Goal: Navigation & Orientation: Find specific page/section

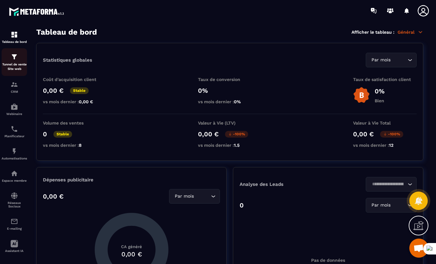
click at [11, 65] on p "Tunnel de vente Site web" at bounding box center [14, 66] width 25 height 9
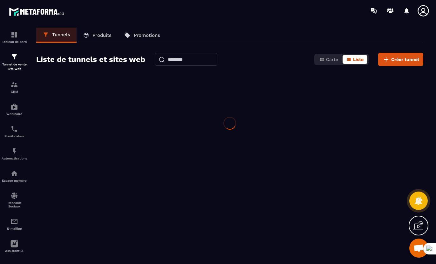
click at [11, 65] on p "Tunnel de vente Site web" at bounding box center [14, 66] width 25 height 9
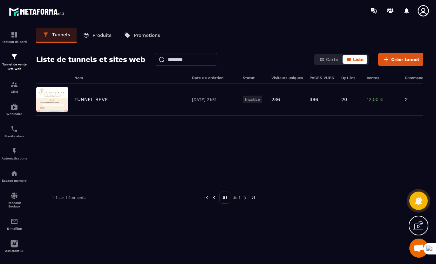
click at [95, 36] on p "Produits" at bounding box center [102, 35] width 19 height 6
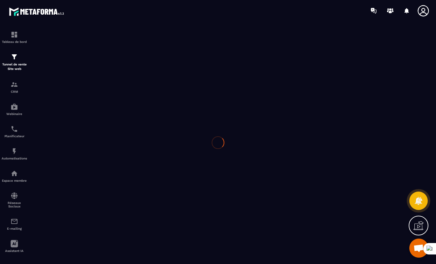
click at [95, 36] on div at bounding box center [218, 142] width 436 height 243
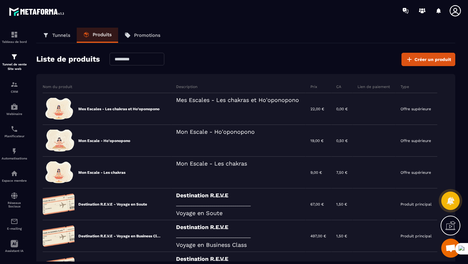
click at [136, 37] on p "Promotions" at bounding box center [147, 35] width 26 height 6
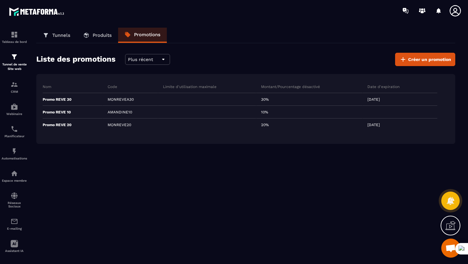
click at [105, 33] on p "Produits" at bounding box center [102, 35] width 19 height 6
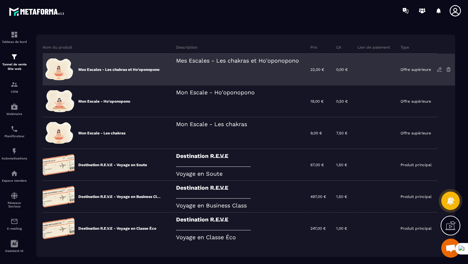
scroll to position [43, 0]
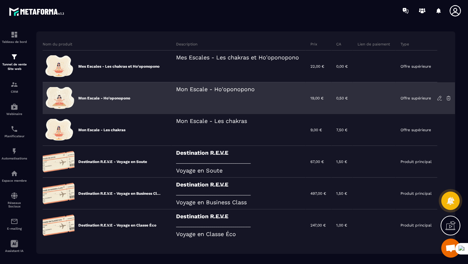
click at [225, 95] on div "Mon Escale - Ho'oponopono" at bounding box center [238, 98] width 134 height 32
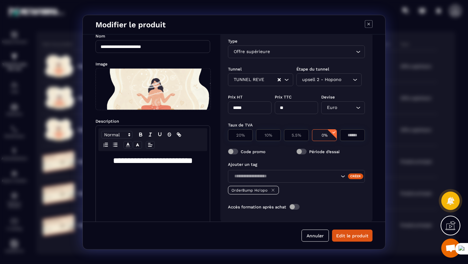
scroll to position [0, 0]
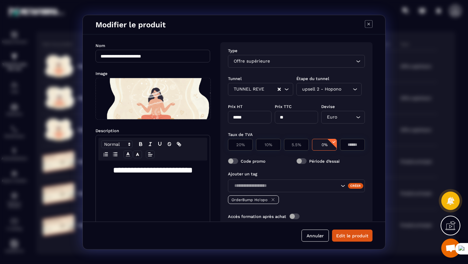
click at [370, 24] on icon "Modal window" at bounding box center [369, 24] width 8 height 8
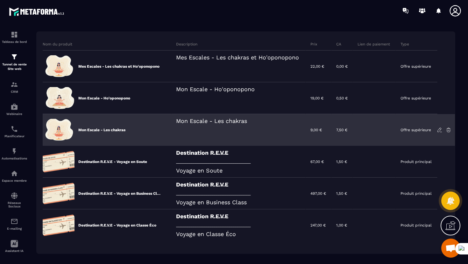
click at [263, 134] on div "Mon Escale - Les chakras" at bounding box center [238, 130] width 134 height 32
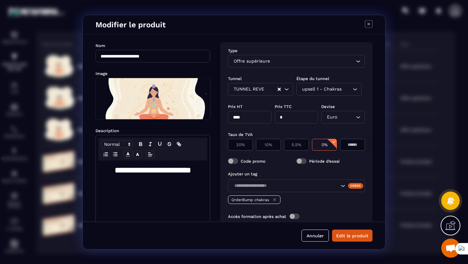
click at [368, 24] on icon "Modal window" at bounding box center [369, 24] width 8 height 8
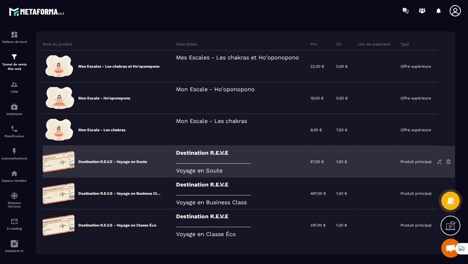
click at [284, 167] on div "Destination R.E.V.E _______________________________________ Voyage en Soute" at bounding box center [238, 162] width 134 height 32
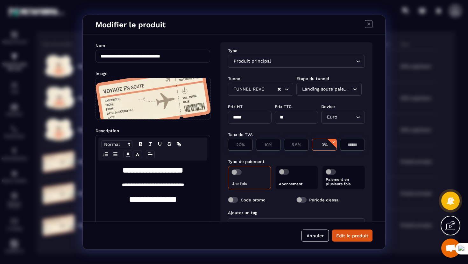
click at [367, 24] on icon "Modal window" at bounding box center [369, 24] width 8 height 8
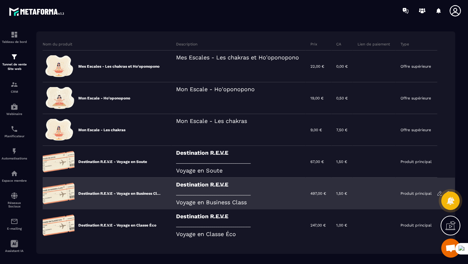
click at [275, 193] on div "Destination R.E.V.E _______________________________________ Voyage en Business …" at bounding box center [238, 194] width 134 height 32
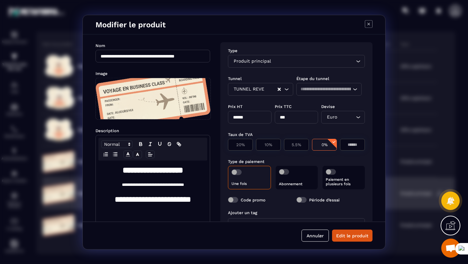
scroll to position [69, 0]
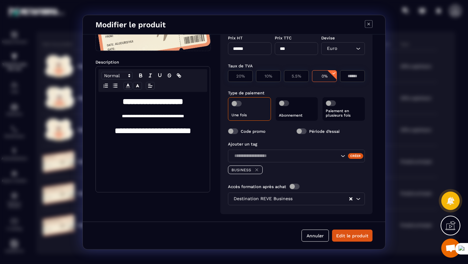
click at [368, 23] on icon "Modal window" at bounding box center [369, 24] width 8 height 8
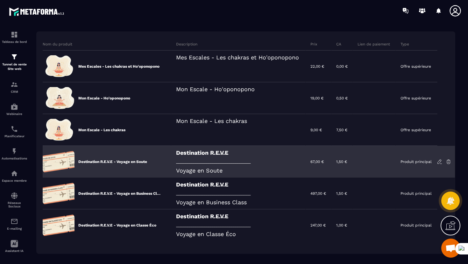
click at [276, 160] on div "Destination R.E.V.E _______________________________________ Voyage en Soute" at bounding box center [238, 162] width 134 height 32
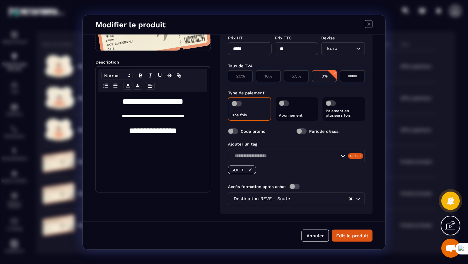
click at [365, 26] on icon "Modal window" at bounding box center [369, 24] width 8 height 8
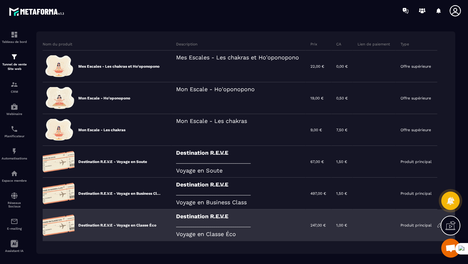
click at [287, 220] on div "Destination R.E.V.E _______________________________________ Voyage en Classe Éco" at bounding box center [238, 226] width 134 height 32
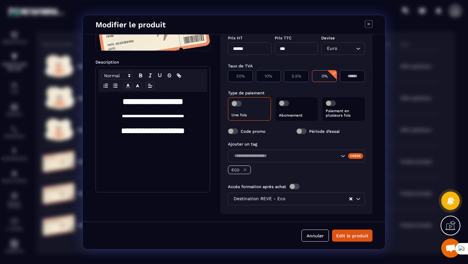
click at [368, 23] on icon "Modal window" at bounding box center [369, 24] width 8 height 8
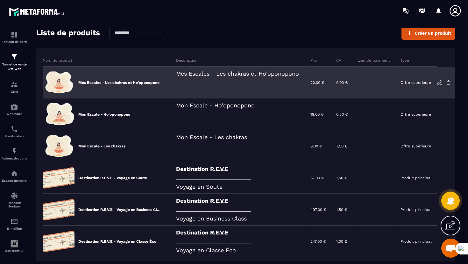
scroll to position [25, 0]
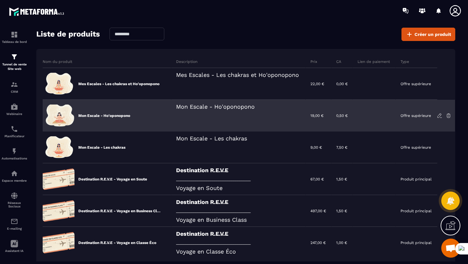
click at [305, 117] on div "Mon Escale - Ho'oponopono" at bounding box center [238, 116] width 134 height 32
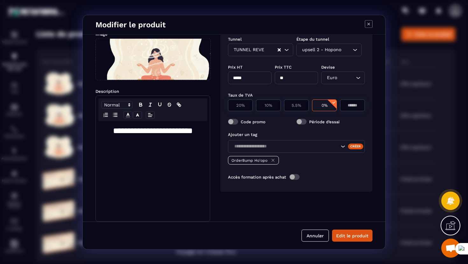
scroll to position [0, 0]
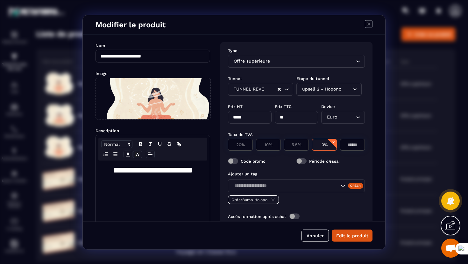
click at [369, 24] on icon "Modal window" at bounding box center [369, 24] width 8 height 8
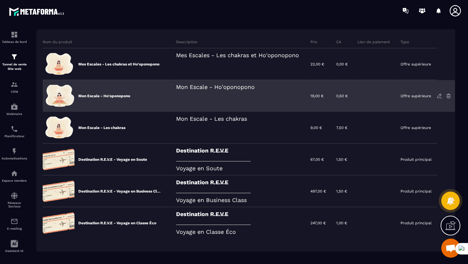
scroll to position [44, 0]
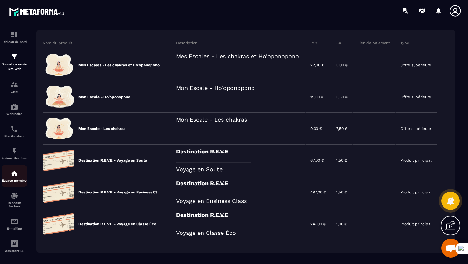
click at [14, 176] on img at bounding box center [14, 174] width 8 height 8
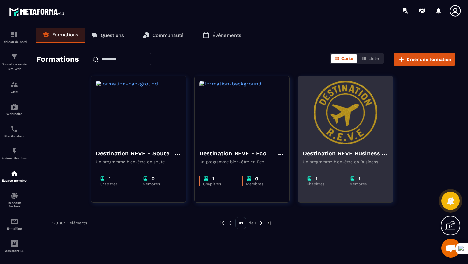
click at [328, 148] on div "Destination REVE Business Un programme bien-être en Business" at bounding box center [345, 154] width 95 height 20
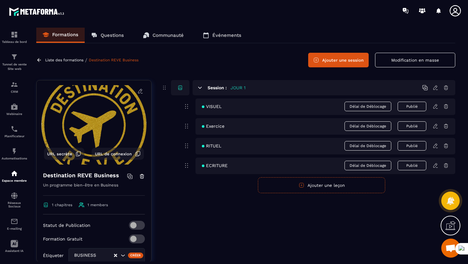
click at [436, 13] on icon at bounding box center [455, 10] width 13 height 13
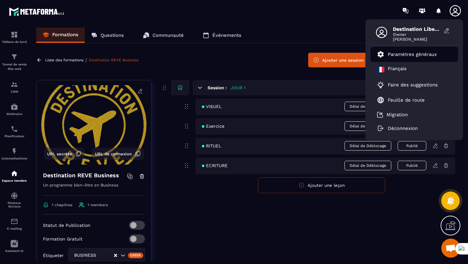
click at [399, 57] on p "Paramètres généraux" at bounding box center [411, 55] width 49 height 6
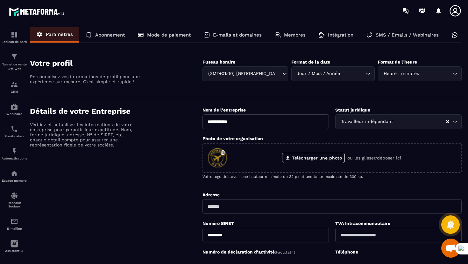
click at [282, 36] on div "Membres" at bounding box center [290, 34] width 44 height 15
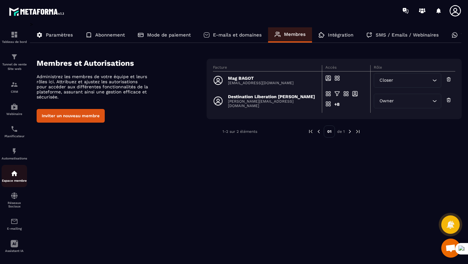
click at [15, 177] on img at bounding box center [14, 174] width 8 height 8
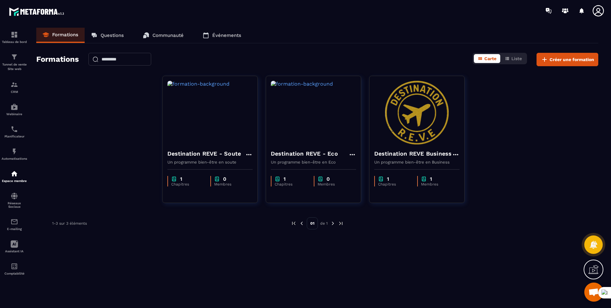
click at [404, 27] on section "Tableau de bord Tunnel de vente Site web CRM Webinaire Planificateur Automatisa…" at bounding box center [305, 166] width 611 height 290
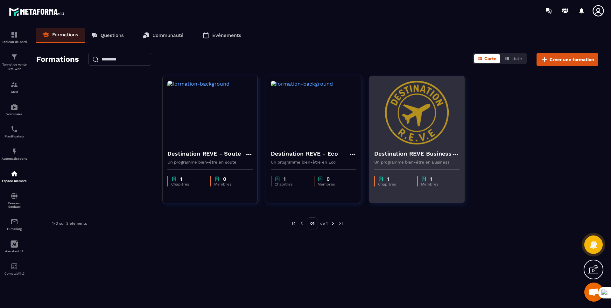
click at [397, 156] on h4 "Destination REVE Business" at bounding box center [413, 153] width 78 height 9
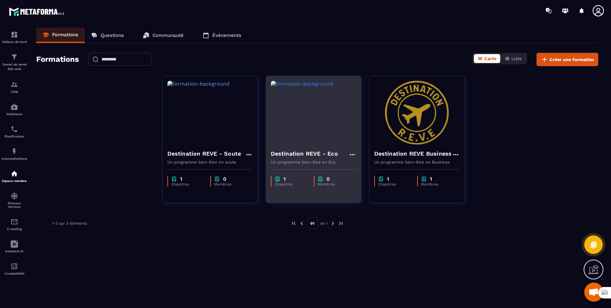
click at [303, 144] on img at bounding box center [313, 113] width 85 height 64
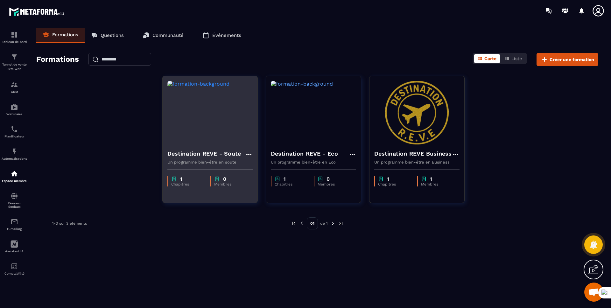
click at [206, 157] on h4 "Destination REVE - Soute" at bounding box center [204, 153] width 74 height 9
